Goal: Task Accomplishment & Management: Use online tool/utility

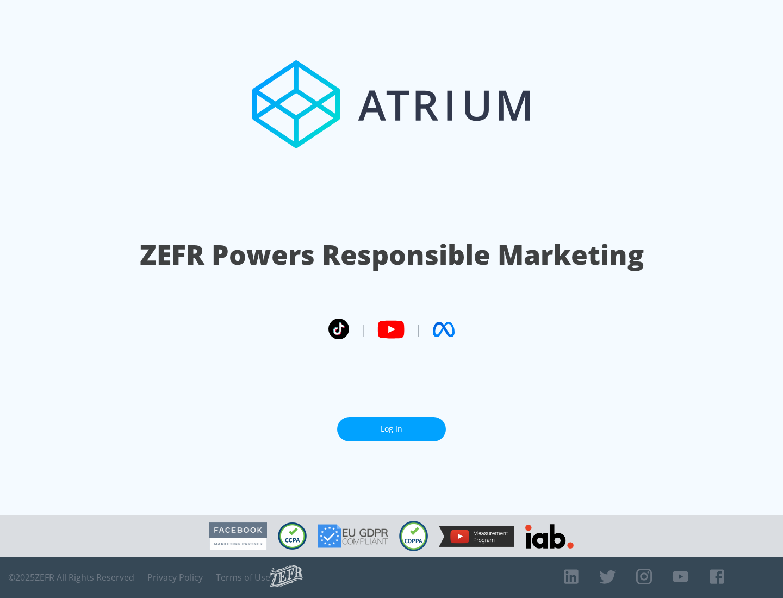
click at [392, 425] on link "Log In" at bounding box center [391, 429] width 109 height 24
